Goal: Task Accomplishment & Management: Use online tool/utility

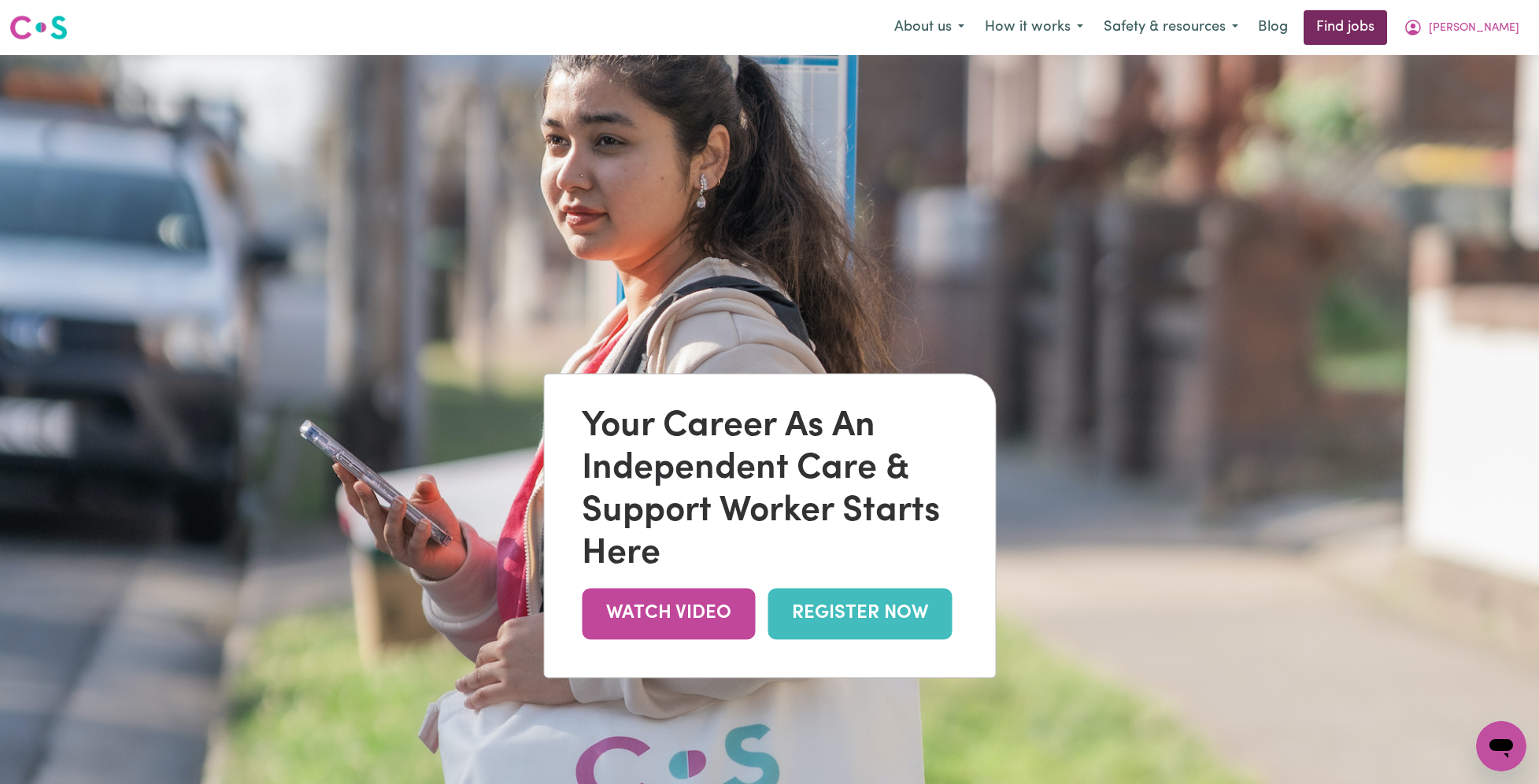
click at [1387, 21] on link "Find jobs" at bounding box center [1345, 27] width 83 height 35
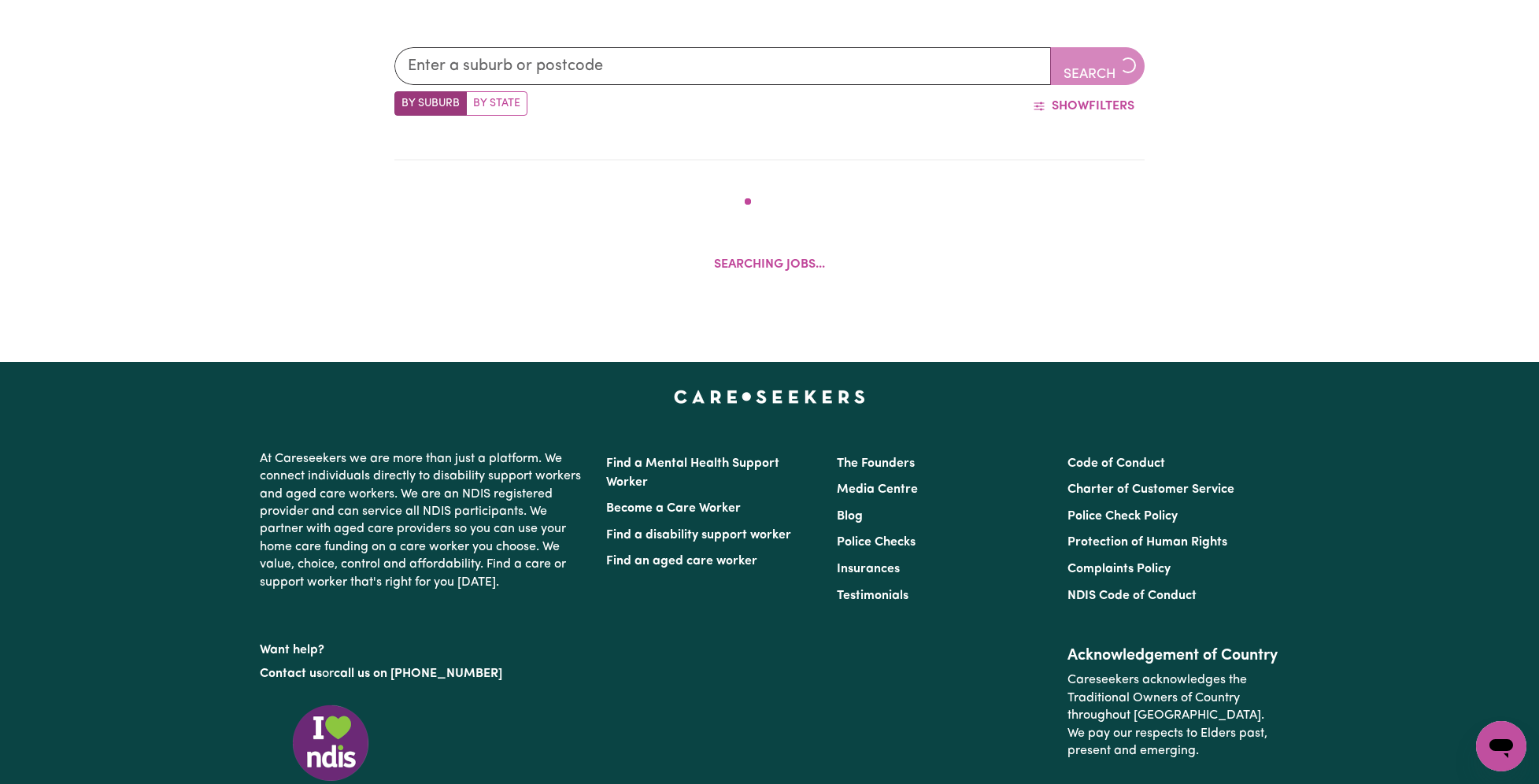
scroll to position [667, 0]
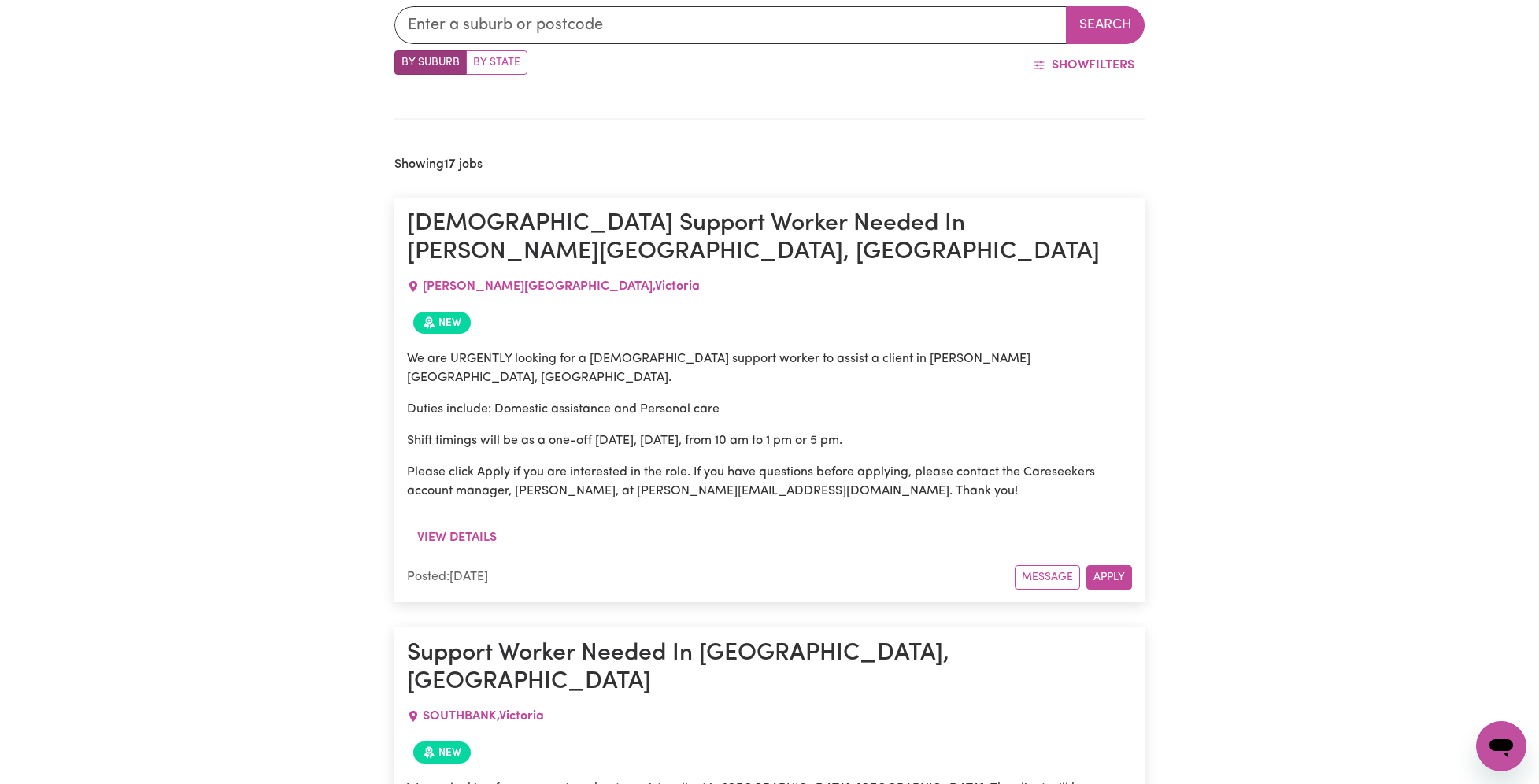
click at [491, 59] on label "By State" at bounding box center [497, 62] width 62 height 24
click at [405, 59] on input "By State" at bounding box center [399, 54] width 10 height 10
radio input "true"
click at [786, 17] on input "text" at bounding box center [732, 25] width 673 height 38
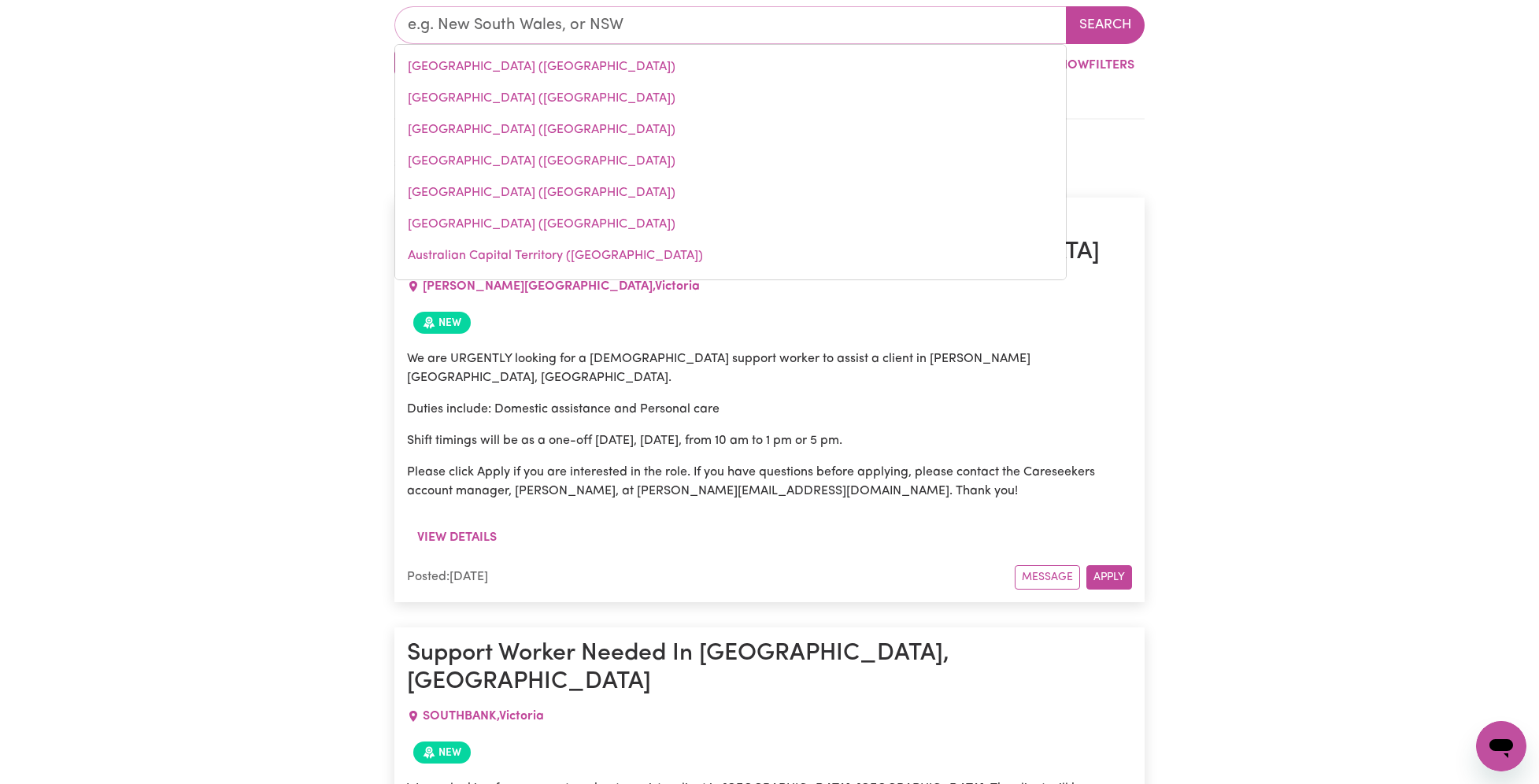
drag, startPoint x: 572, startPoint y: 133, endPoint x: 956, endPoint y: 48, distance: 393.3
click at [572, 133] on link "[GEOGRAPHIC_DATA] ([GEOGRAPHIC_DATA])" at bounding box center [731, 129] width 671 height 31
type input "[GEOGRAPHIC_DATA] ([GEOGRAPHIC_DATA])"
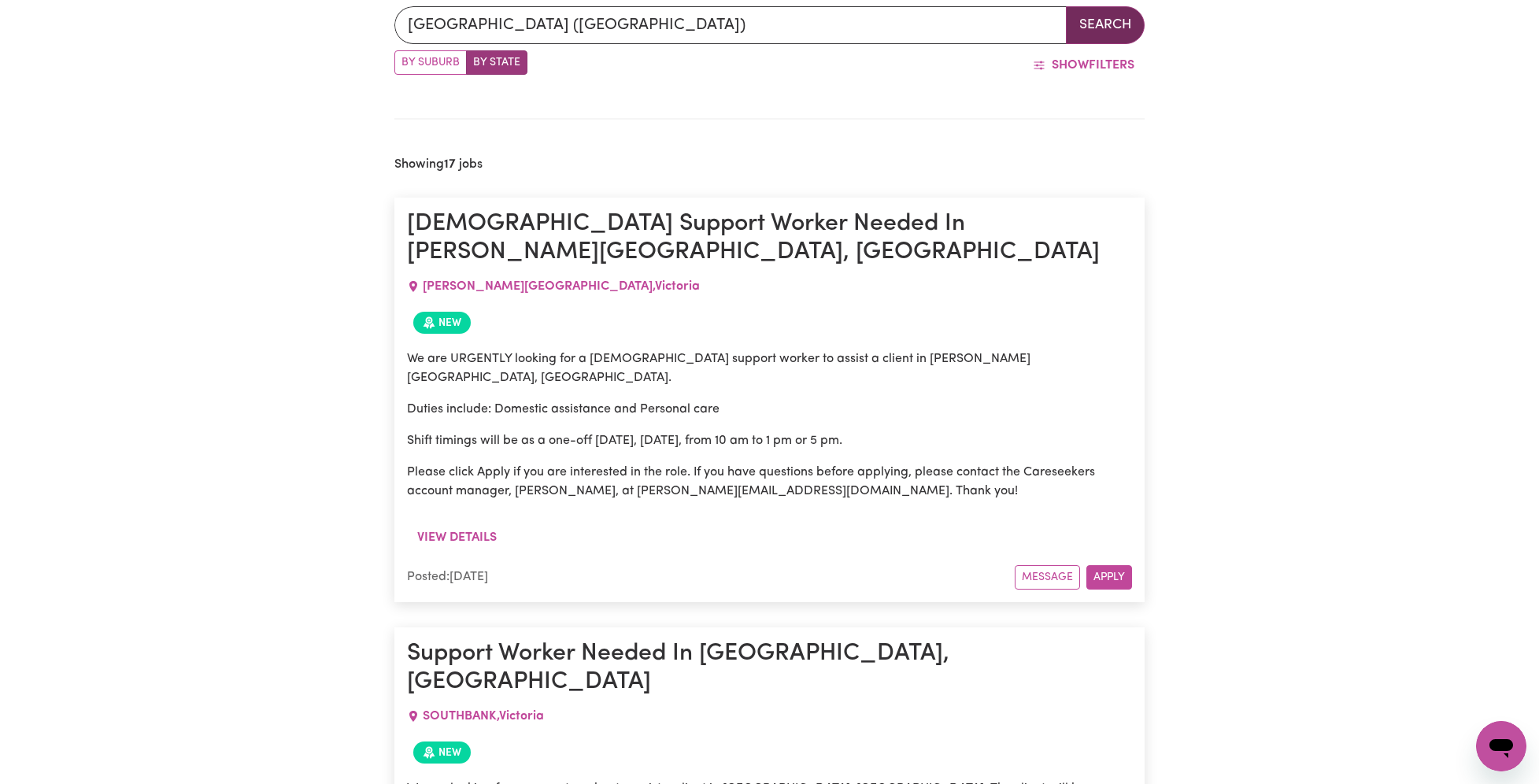
click at [1097, 21] on button "Search" at bounding box center [1106, 25] width 79 height 38
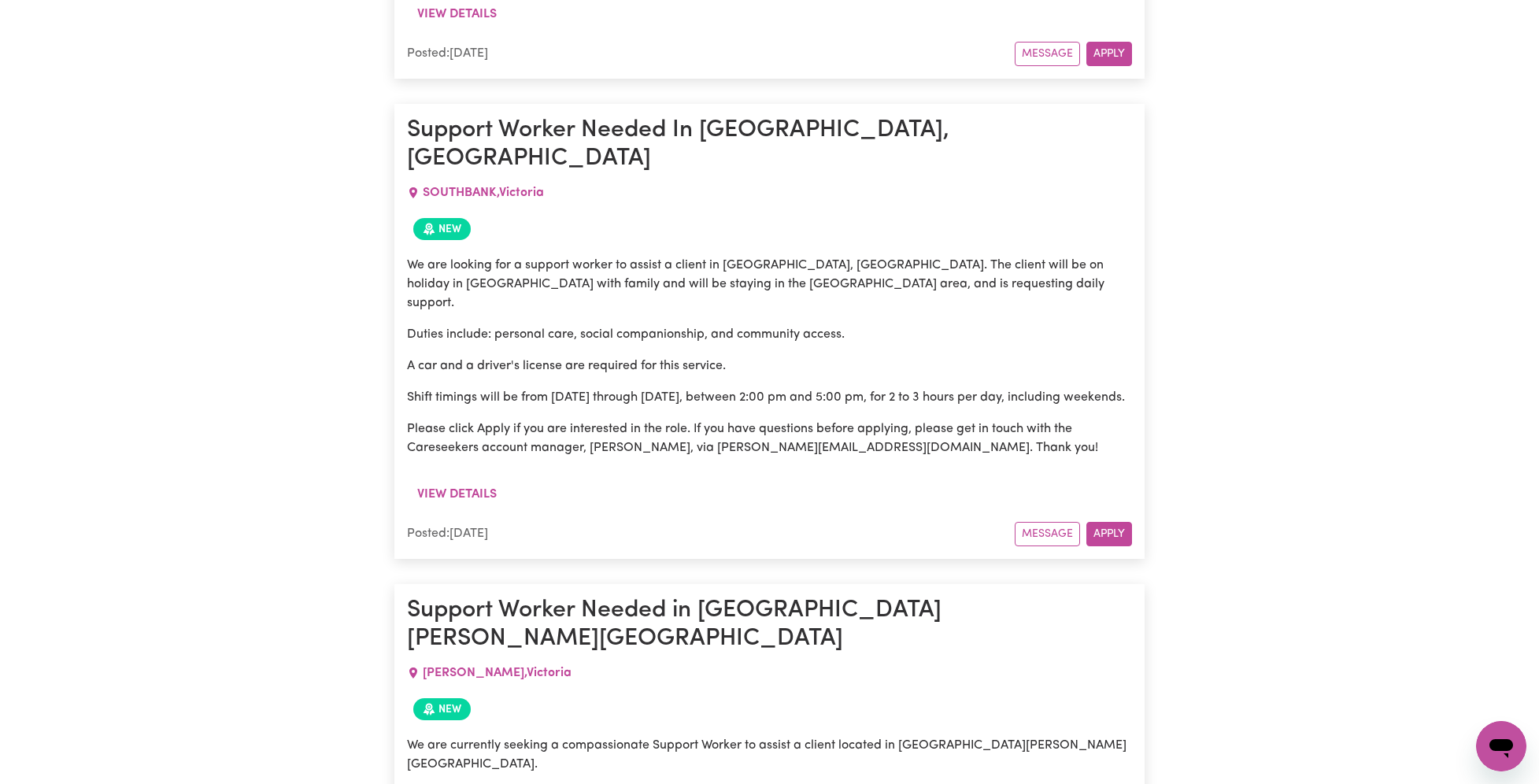
scroll to position [1189, 0]
click at [468, 480] on button "View details" at bounding box center [457, 495] width 100 height 29
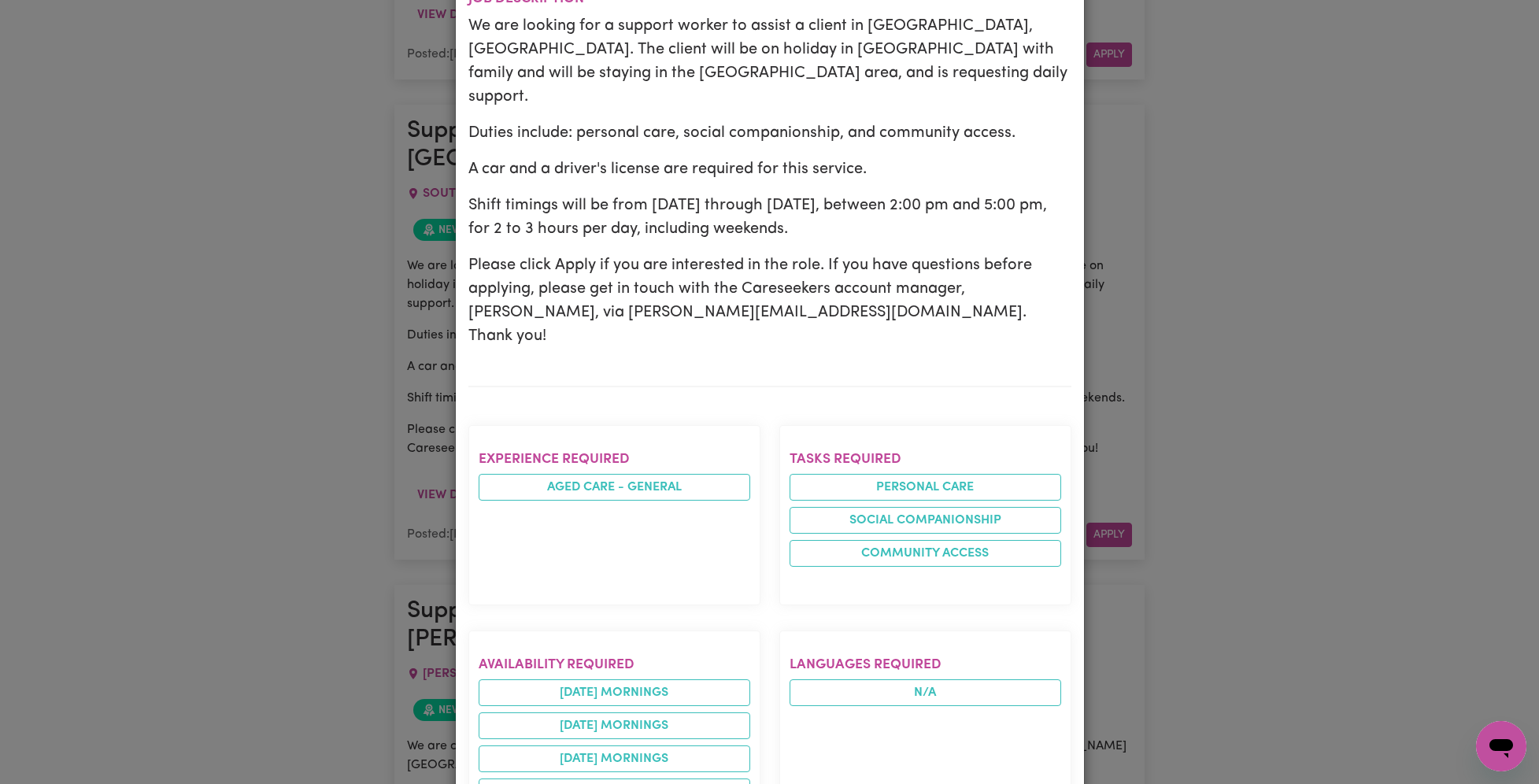
scroll to position [0, 0]
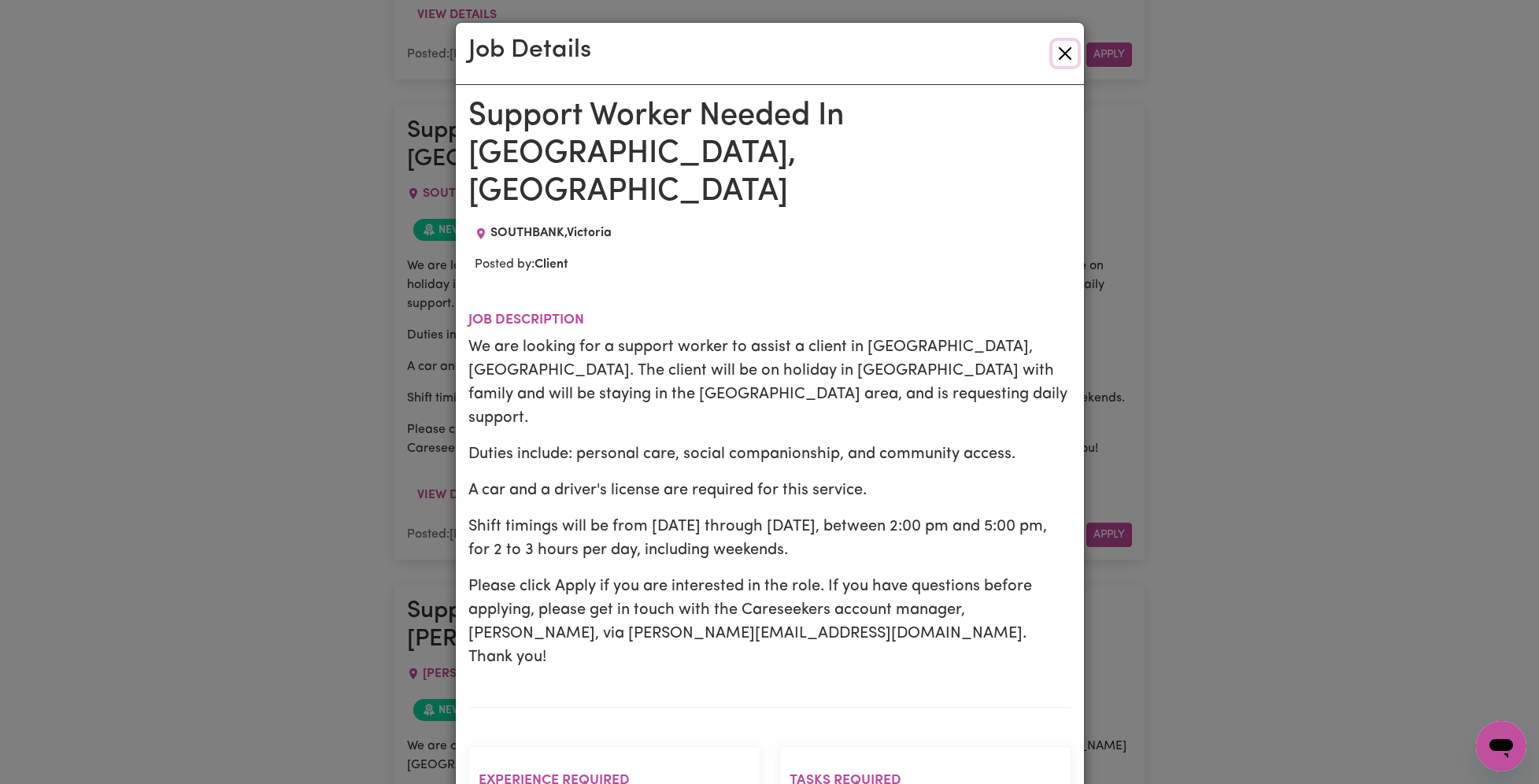
click at [1066, 50] on button "Close" at bounding box center [1066, 54] width 25 height 25
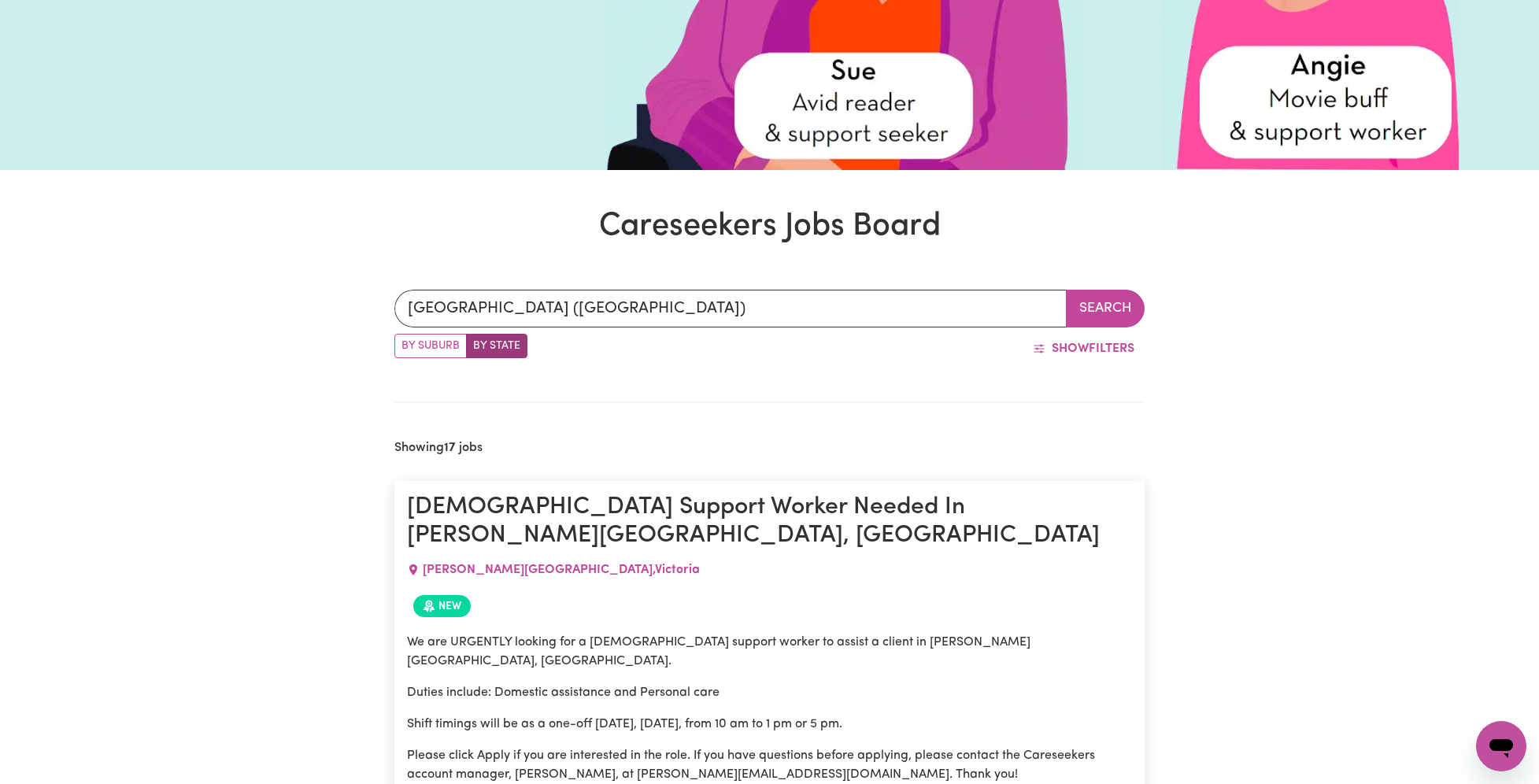
scroll to position [24, 0]
